Goal: Transaction & Acquisition: Book appointment/travel/reservation

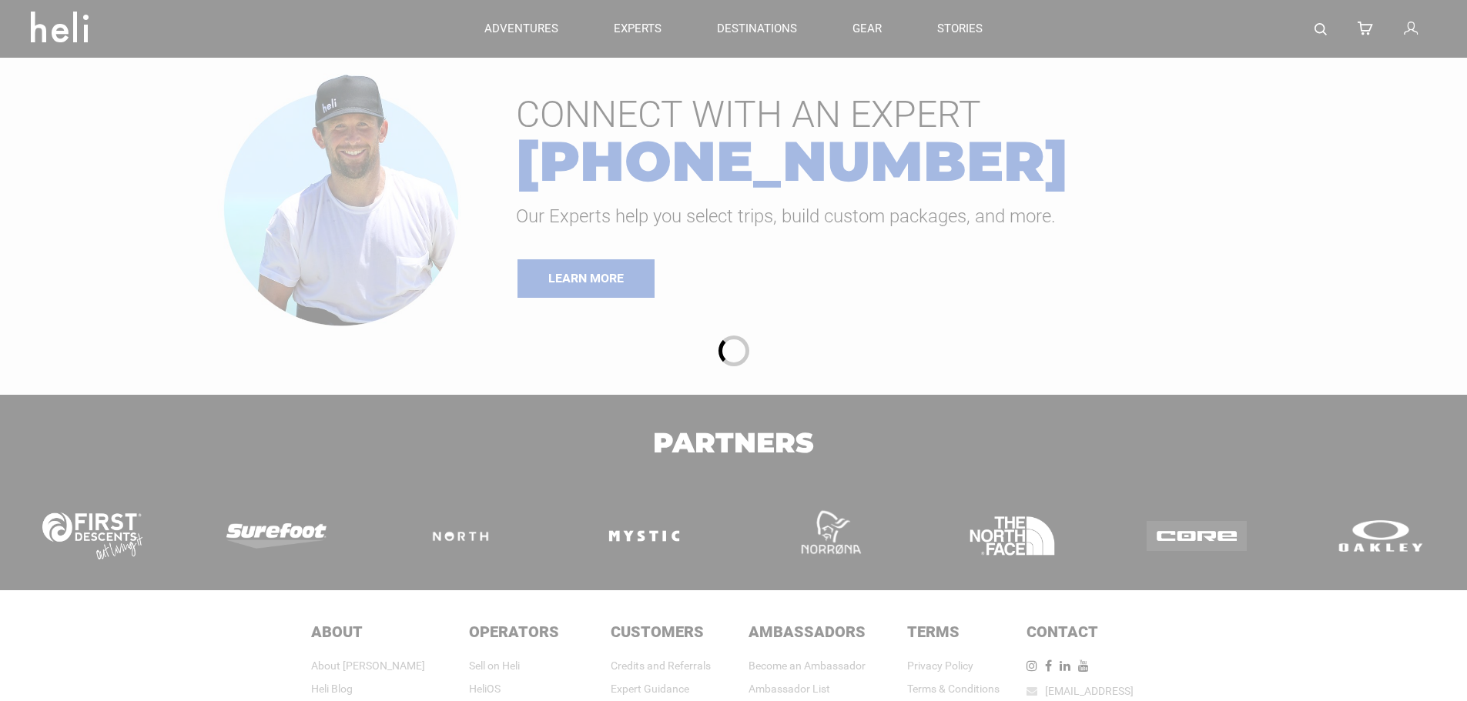
type input "Heli Skiing"
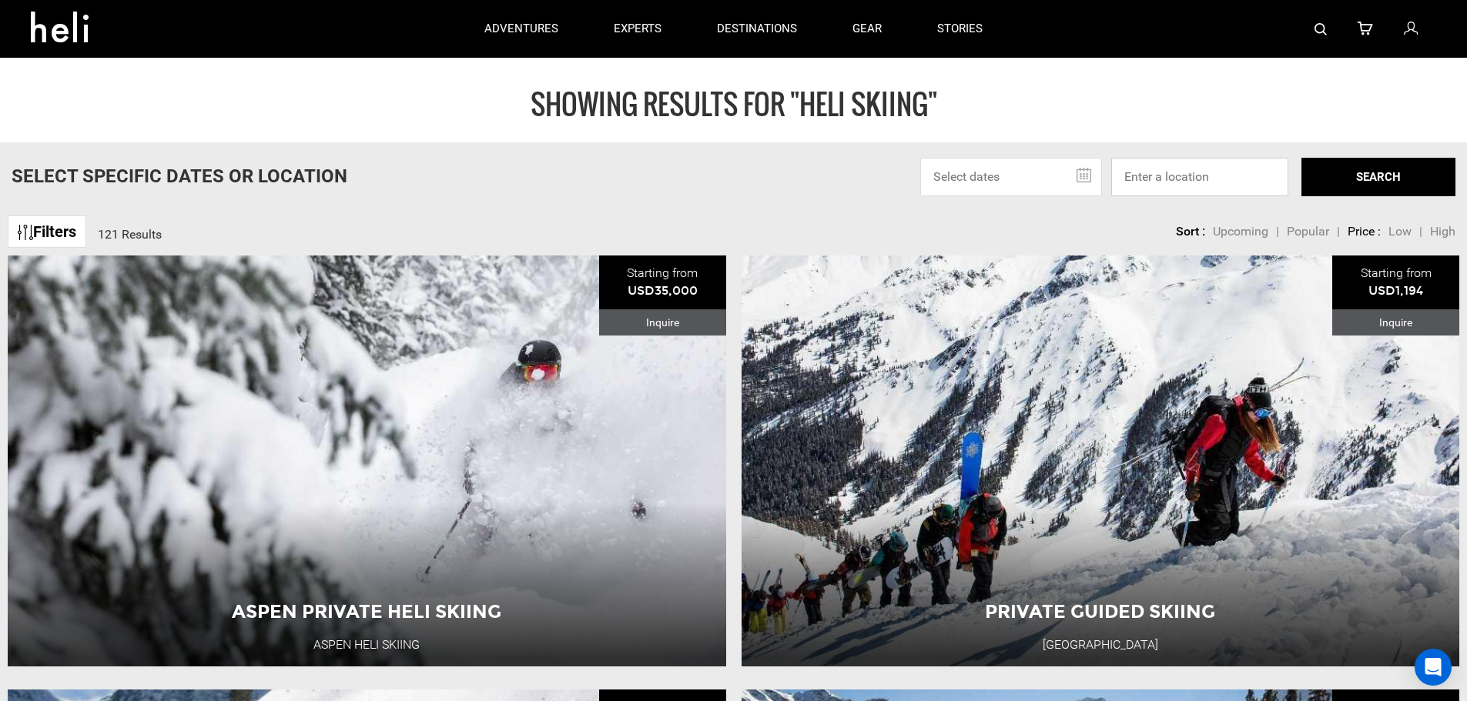
click at [1242, 182] on input at bounding box center [1199, 177] width 177 height 38
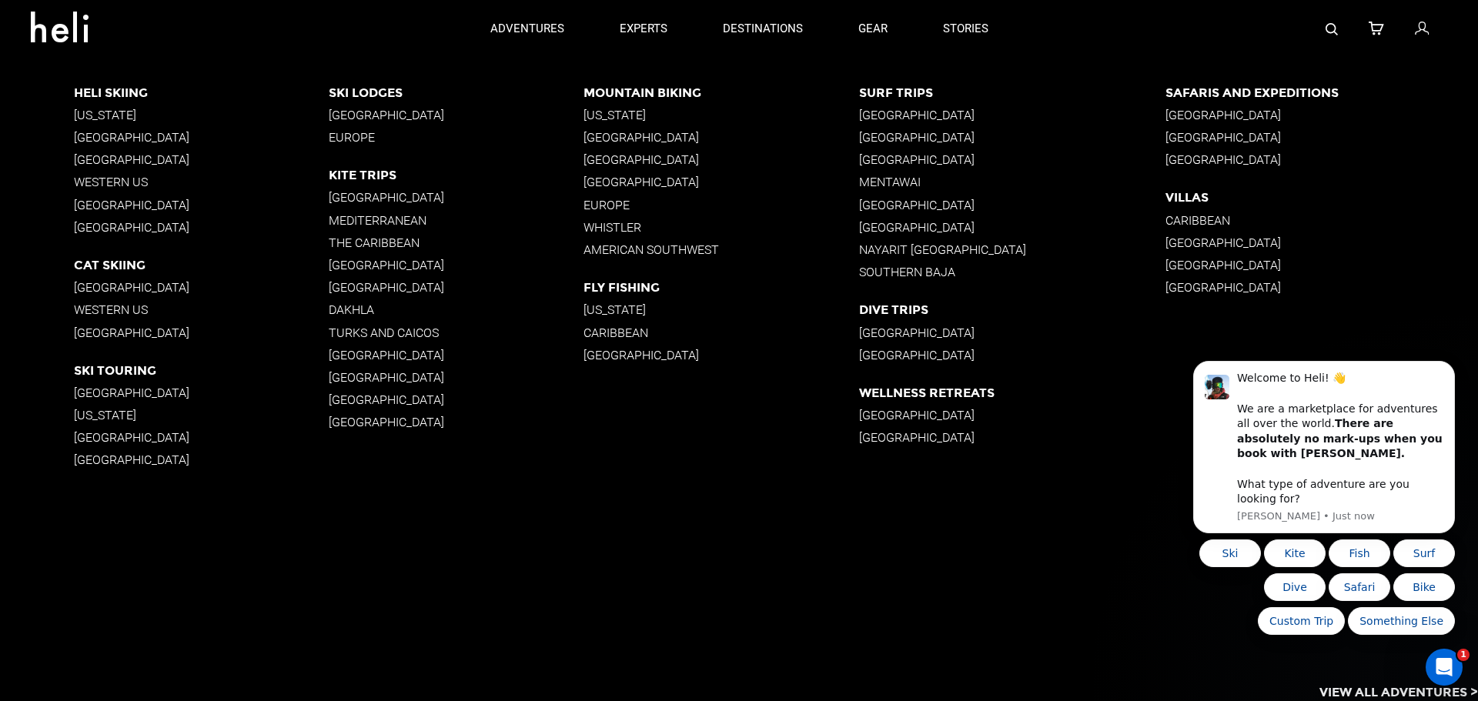
click at [116, 182] on p "Western US" at bounding box center [201, 183] width 255 height 15
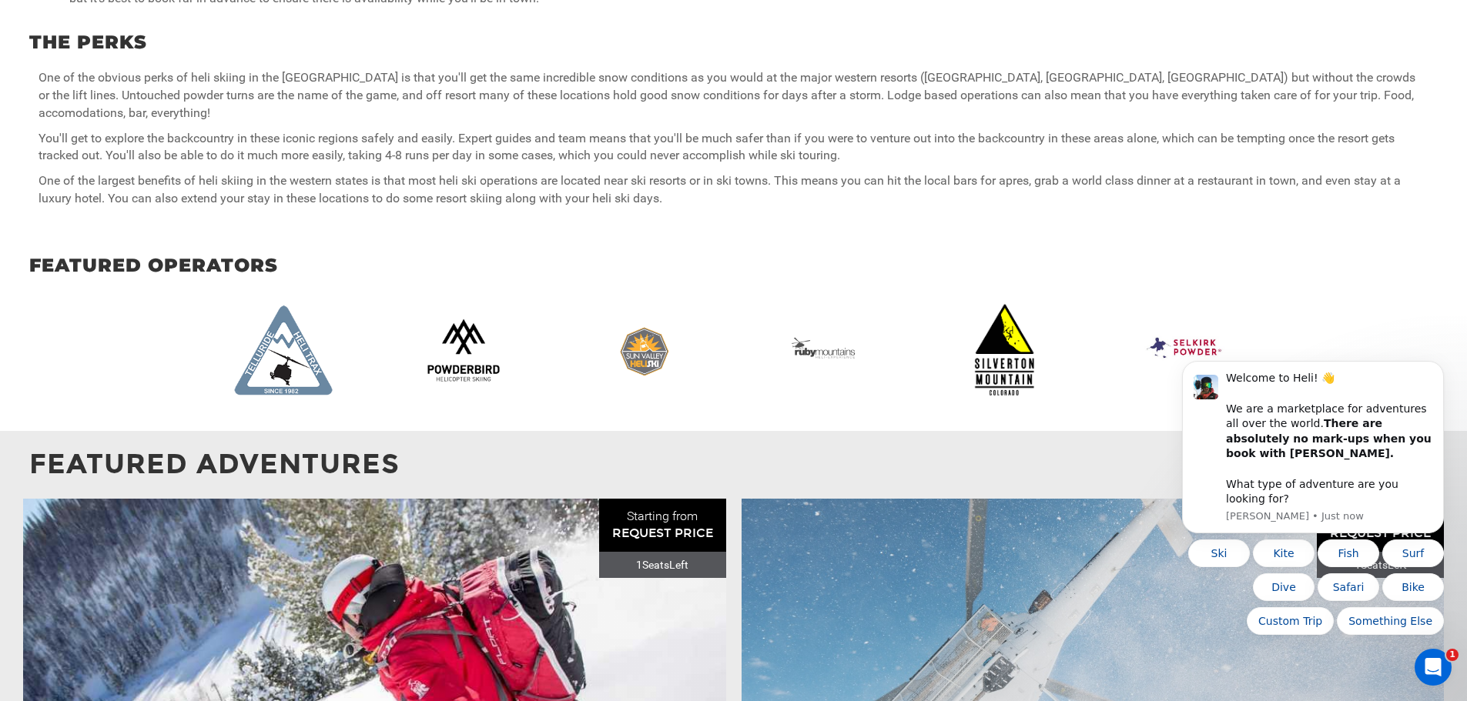
scroll to position [1155, 0]
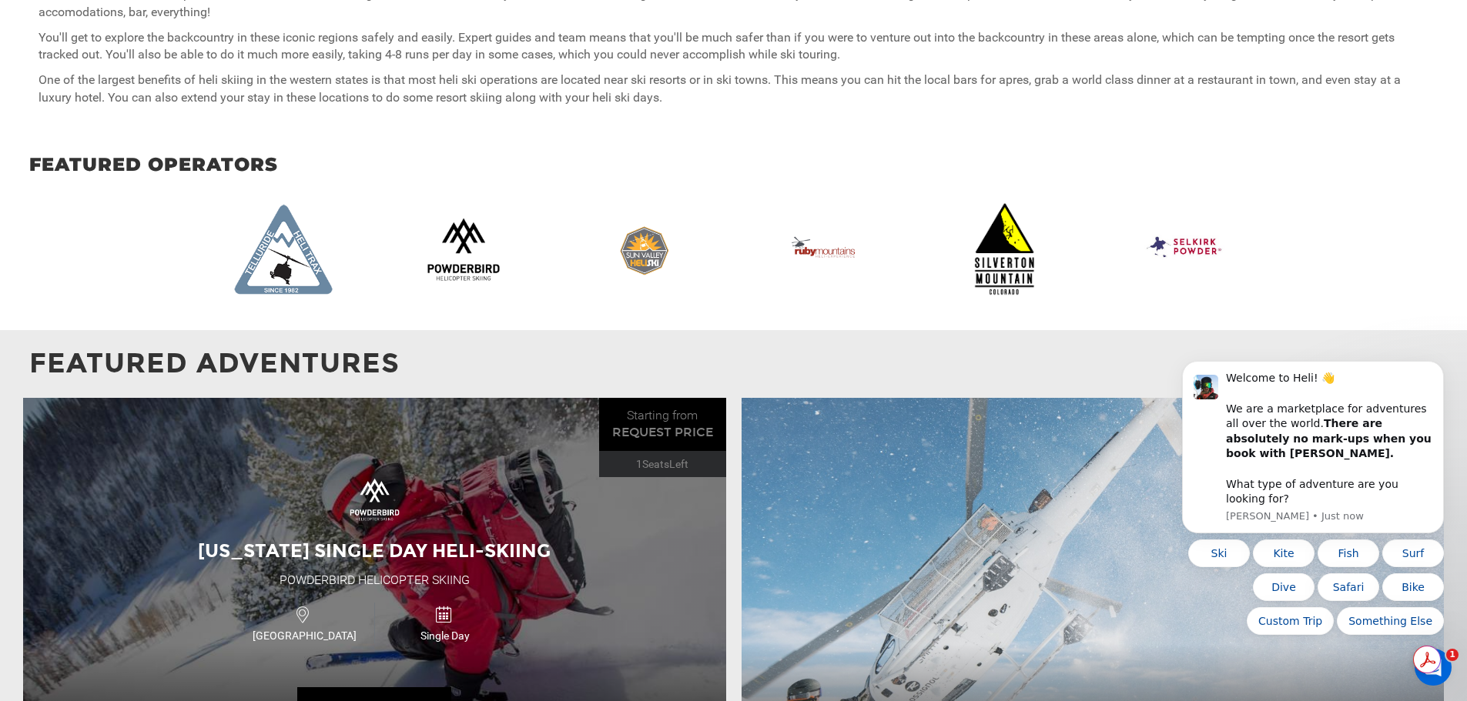
type input "Heli Skiing"
